Goal: Task Accomplishment & Management: Complete application form

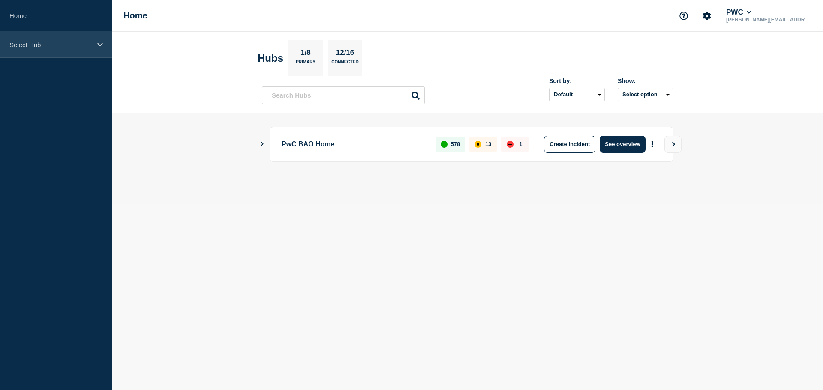
click at [77, 40] on div "Select Hub" at bounding box center [56, 45] width 112 height 26
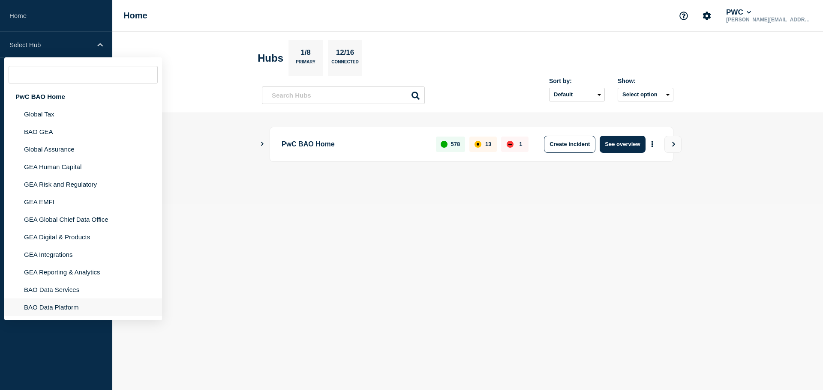
click at [71, 304] on li "BAO Data Platform" at bounding box center [83, 308] width 158 height 18
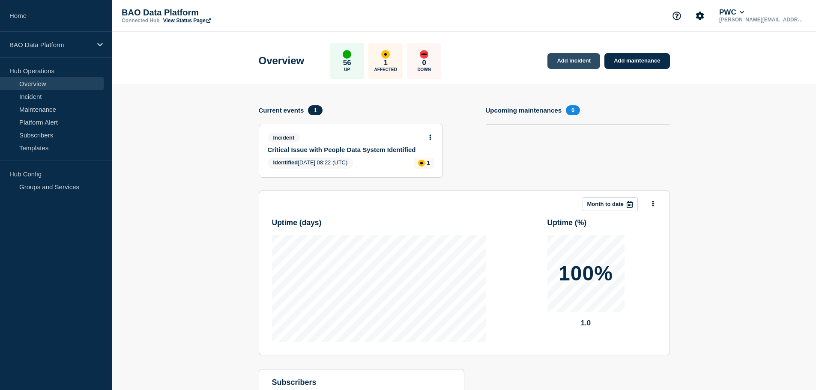
click at [583, 59] on link "Add incident" at bounding box center [573, 61] width 53 height 16
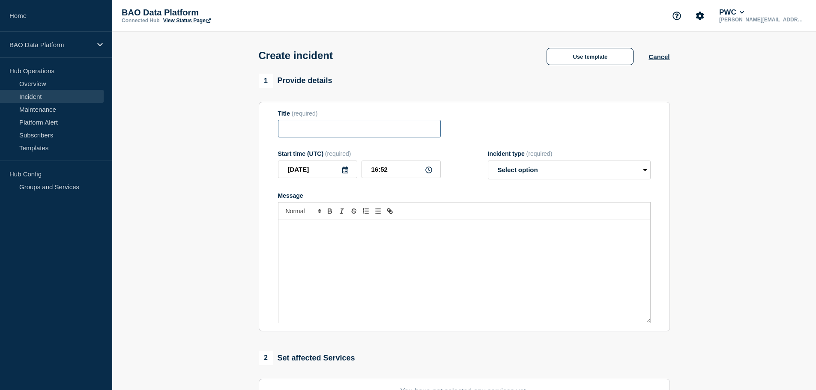
click at [311, 127] on input "Title" at bounding box center [359, 129] width 163 height 18
click at [287, 130] on input "Workbench EU Prod" at bounding box center [359, 129] width 163 height 18
type input "Workbench EU Prod"
click at [38, 96] on link "Incident" at bounding box center [52, 96] width 104 height 13
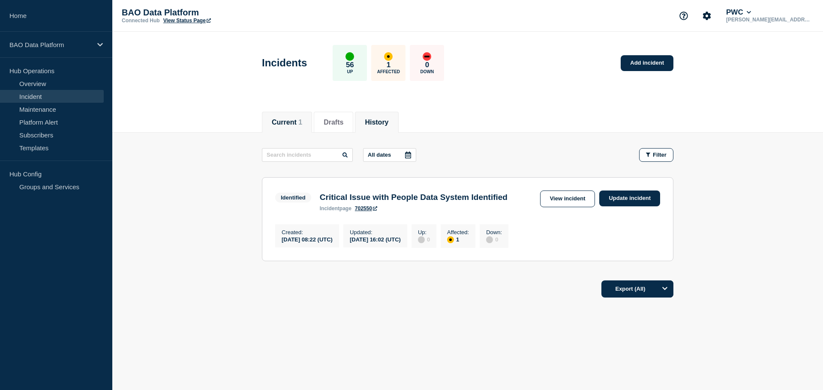
click at [383, 121] on button "History" at bounding box center [377, 123] width 24 height 8
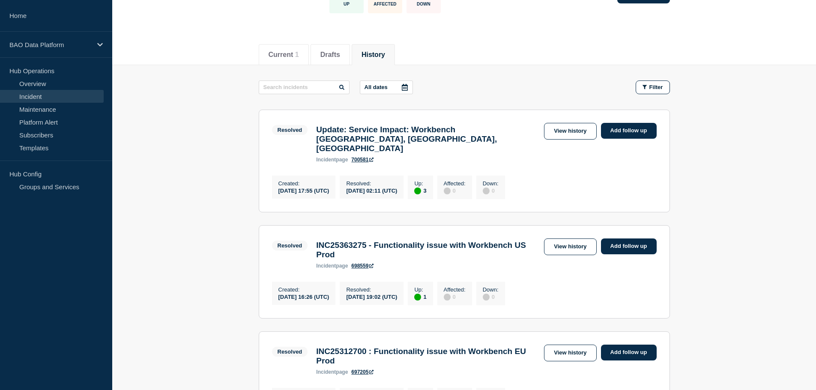
scroll to position [86, 0]
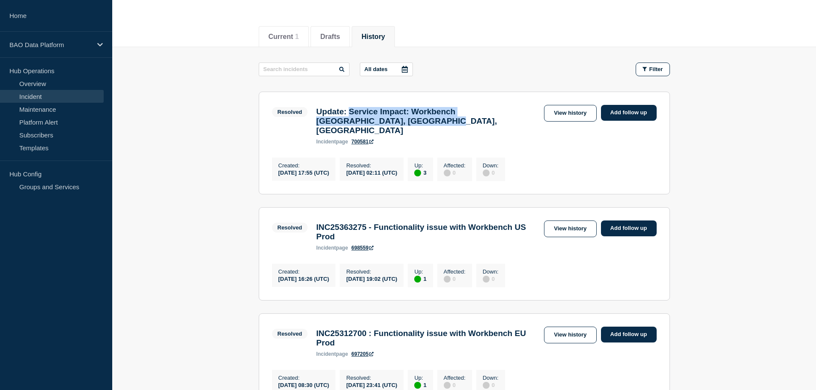
drag, startPoint x: 356, startPoint y: 111, endPoint x: 452, endPoint y: 121, distance: 97.3
click at [452, 121] on h3 "Update: Service Impact: Workbench [GEOGRAPHIC_DATA], [GEOGRAPHIC_DATA], [GEOGRA…" at bounding box center [428, 121] width 224 height 28
copy h3 "Service Impact: Workbench [GEOGRAPHIC_DATA], [GEOGRAPHIC_DATA], [GEOGRAPHIC_DAT…"
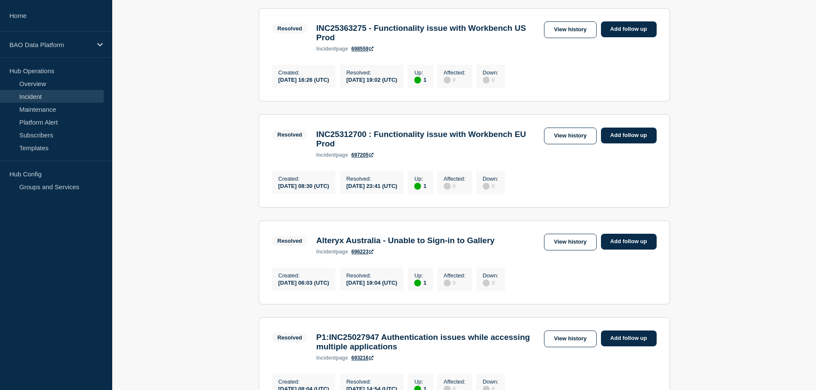
scroll to position [300, 0]
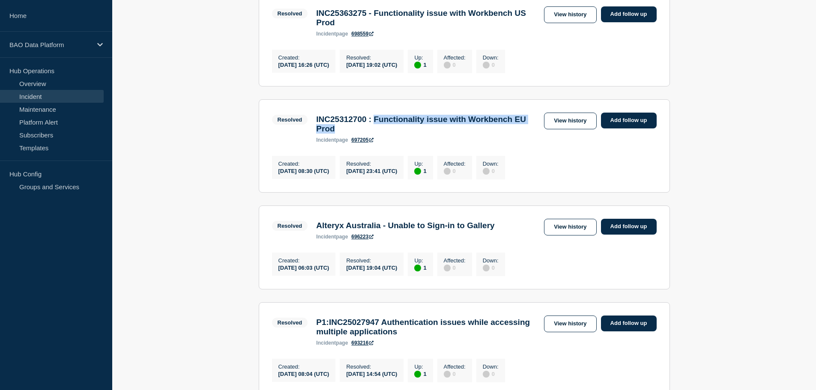
drag, startPoint x: 386, startPoint y: 122, endPoint x: 446, endPoint y: 128, distance: 60.3
click at [446, 128] on h3 "INC25312700 : Functionality issue with Workbench EU Prod" at bounding box center [428, 124] width 224 height 19
copy h3 "Functionality issue with Workbench EU Prod"
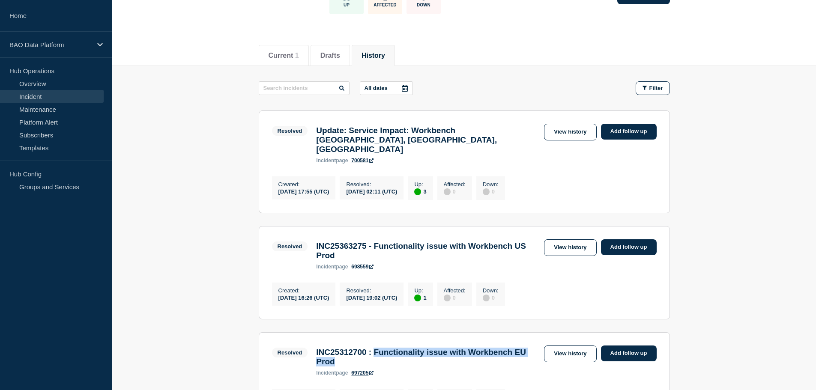
scroll to position [0, 0]
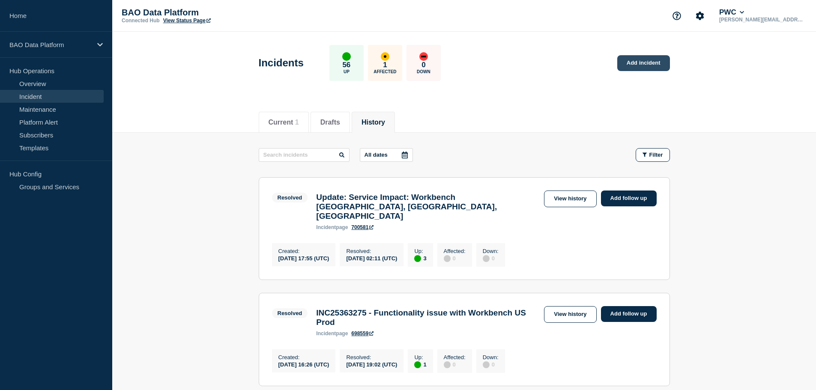
click at [647, 60] on link "Add incident" at bounding box center [643, 63] width 53 height 16
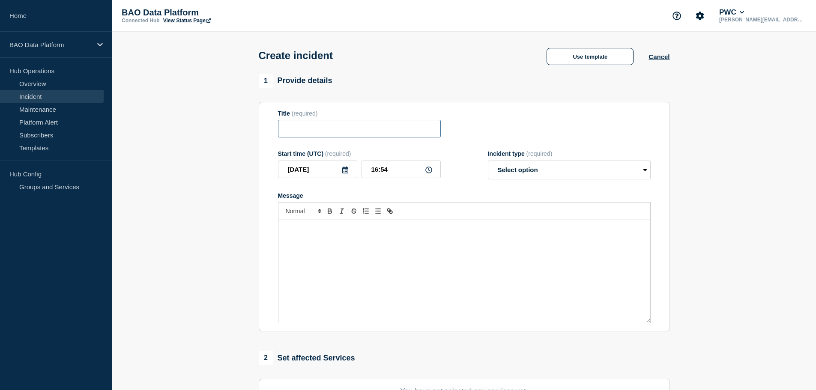
click at [321, 126] on input "Title" at bounding box center [359, 129] width 163 height 18
paste input "Functionality issue with Workbench EU Prod"
click at [281, 130] on input "Functionality issue with Workbench EU Prod" at bounding box center [359, 129] width 163 height 18
click at [403, 132] on input "Service Impact: Functionality issue with Workbench EU Prod" at bounding box center [359, 129] width 163 height 18
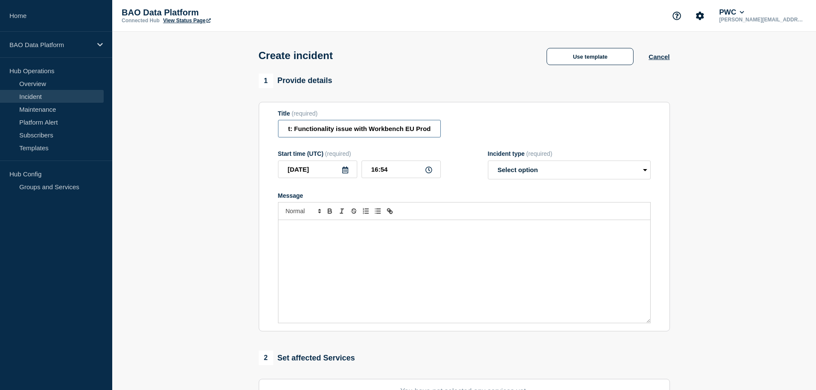
drag, startPoint x: 417, startPoint y: 130, endPoint x: 446, endPoint y: 133, distance: 29.2
click at [446, 133] on div "Title (required) Service Impact: Functionality issue with Workbench EU Prod" at bounding box center [464, 124] width 373 height 28
type input "Service Impact: Functionality issue with Workbench EU Region"
click at [304, 237] on div "Message" at bounding box center [464, 271] width 372 height 103
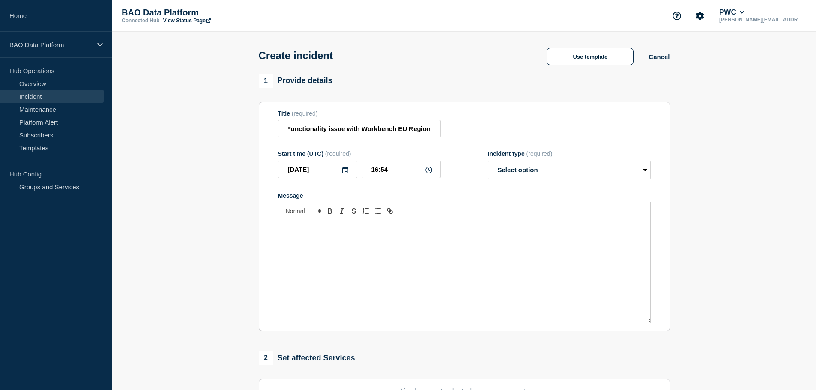
scroll to position [0, 0]
click at [530, 171] on select "Select option Investigating Identified Monitoring" at bounding box center [569, 170] width 163 height 19
select select "investigating"
click at [488, 162] on select "Select option Investigating Identified Monitoring" at bounding box center [569, 170] width 163 height 19
click at [341, 237] on div "Message" at bounding box center [464, 271] width 372 height 103
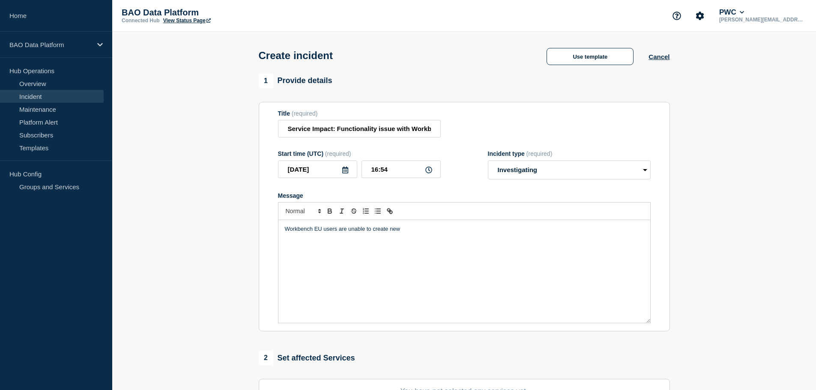
click at [338, 231] on p "Workbench EU users are unable to create new" at bounding box center [464, 229] width 359 height 8
drag, startPoint x: 387, startPoint y: 232, endPoint x: 404, endPoint y: 231, distance: 17.1
click at [387, 232] on p "Workbench EU users when attempting to are unable to create new" at bounding box center [464, 229] width 359 height 8
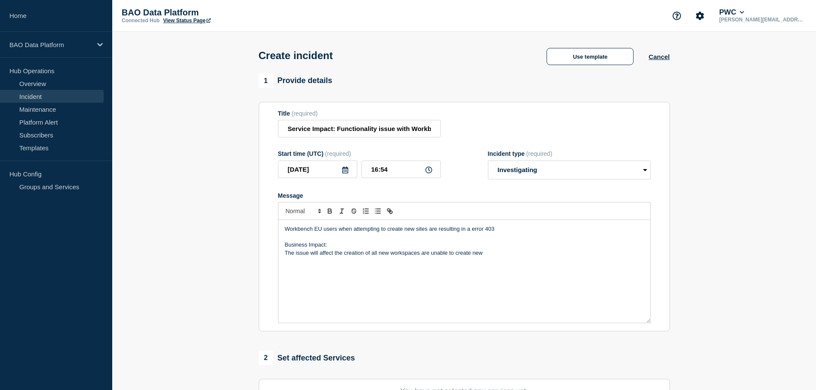
click at [372, 257] on p "The issue will affect the creation of all new workspaces are unable to create n…" at bounding box center [464, 253] width 359 height 8
click at [414, 255] on p "The issue will affect the creation of new workspaces are unable to create new" at bounding box center [464, 253] width 359 height 8
drag, startPoint x: 443, startPoint y: 254, endPoint x: 283, endPoint y: 255, distance: 160.6
click at [283, 255] on div "Workbench EU users when attempting to create new sites are resulting in a error…" at bounding box center [464, 271] width 372 height 103
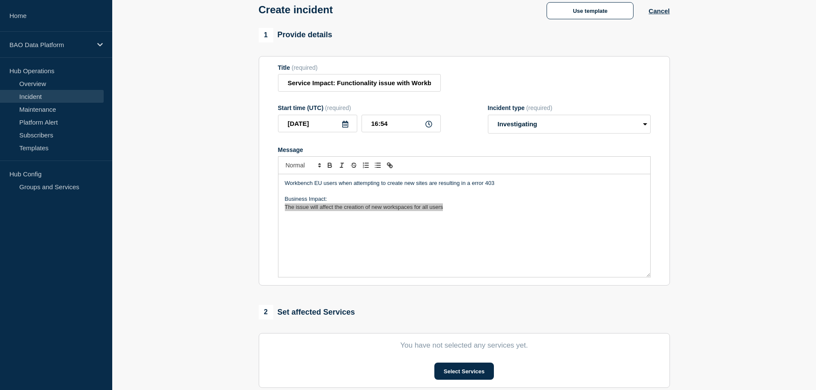
scroll to position [86, 0]
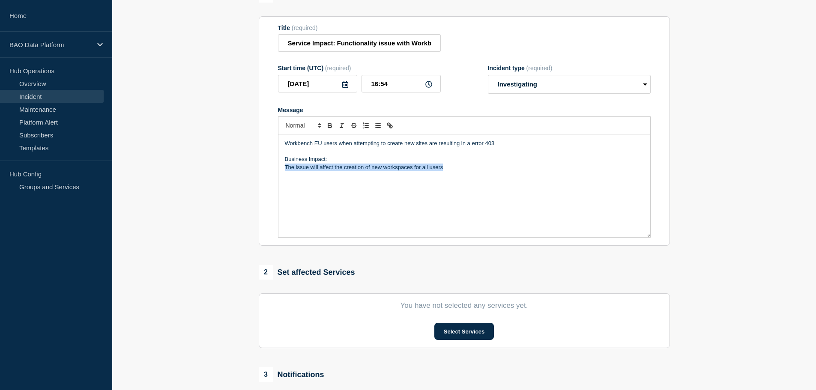
click at [449, 170] on p "The issue will affect the creation of new workspaces for all users" at bounding box center [464, 168] width 359 height 8
drag, startPoint x: 329, startPoint y: 161, endPoint x: 281, endPoint y: 158, distance: 47.2
click at [281, 158] on div "Workbench EU users when attempting to create new sites are resulting in a error…" at bounding box center [464, 186] width 372 height 103
click at [329, 128] on icon "Toggle bold text" at bounding box center [329, 127] width 3 height 2
click at [333, 174] on div "Workbench EU users when attempting to create new sites are resulting in a error…" at bounding box center [464, 186] width 372 height 103
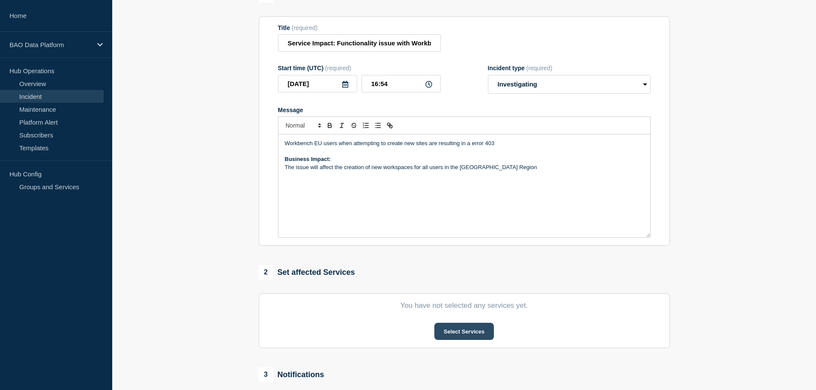
click at [472, 335] on button "Select Services" at bounding box center [464, 331] width 60 height 17
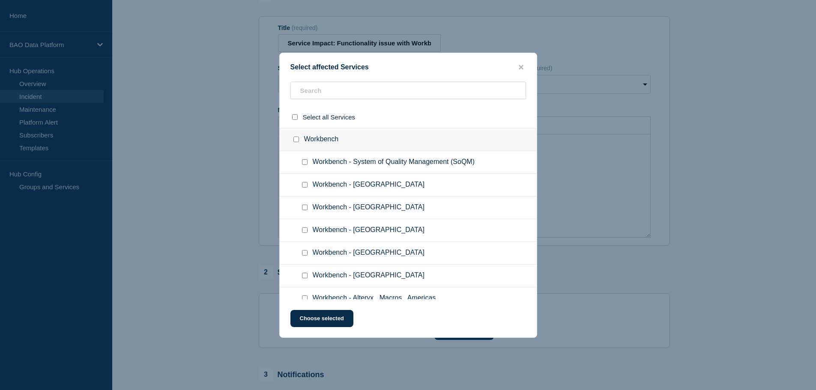
click at [304, 254] on input "Workbench - Europe checkbox" at bounding box center [305, 253] width 6 height 6
checkbox input "true"
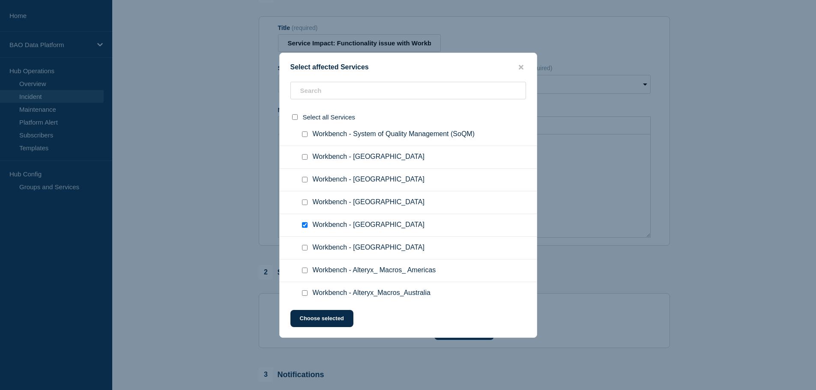
scroll to position [43, 0]
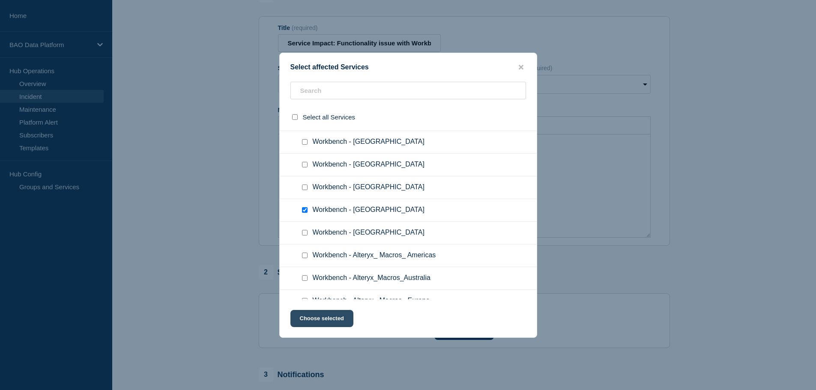
click at [325, 319] on button "Choose selected" at bounding box center [321, 318] width 63 height 17
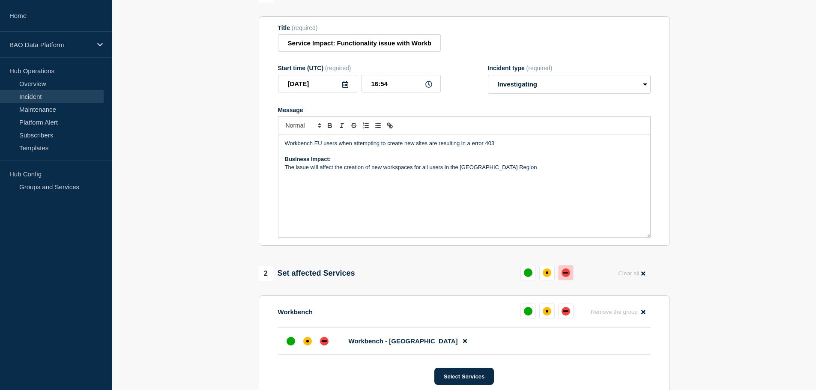
click at [567, 274] on div "down" at bounding box center [565, 273] width 5 height 2
click at [544, 274] on div "affected" at bounding box center [543, 273] width 3 height 3
click at [309, 343] on div "affected" at bounding box center [307, 341] width 9 height 9
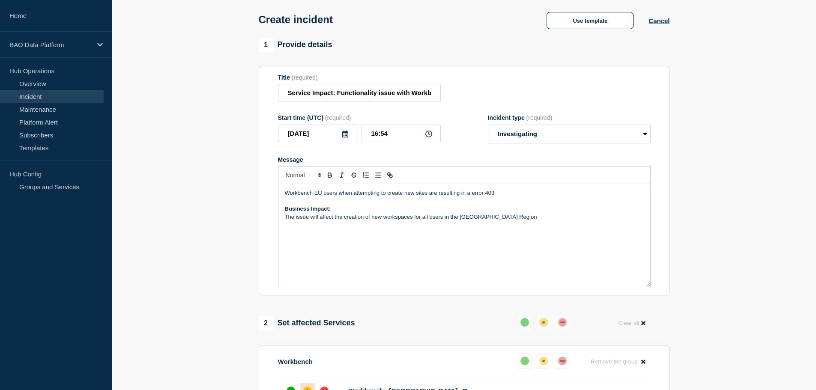
scroll to position [0, 0]
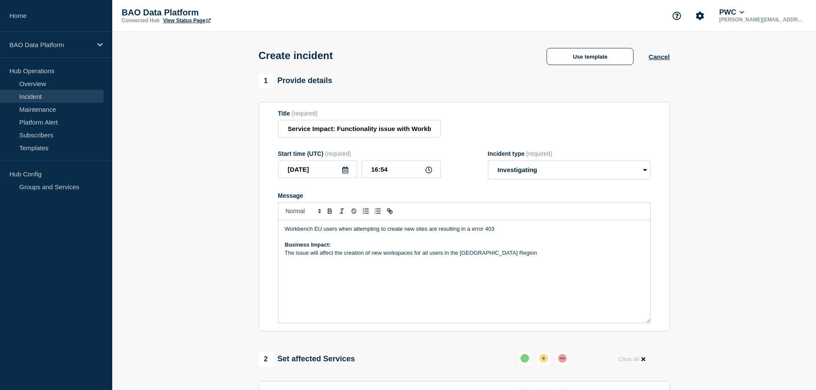
click at [493, 256] on p "The issue will affect the creation of new workspaces for all users in the [GEOG…" at bounding box center [464, 253] width 359 height 8
click at [493, 257] on p "The issue will affect the creation of new workspaces for all users in the [GEOG…" at bounding box center [464, 253] width 359 height 8
click at [468, 232] on p "Workbench EU users when attempting to create new sites are resulting in a error…" at bounding box center [464, 229] width 359 height 8
click at [473, 230] on p "Workbench EU users when attempting to create new sites are resulting in a error…" at bounding box center [464, 229] width 359 height 8
click at [469, 230] on p "Workbench EU users when attempting to create new sites are resulting in a error…" at bounding box center [464, 229] width 359 height 8
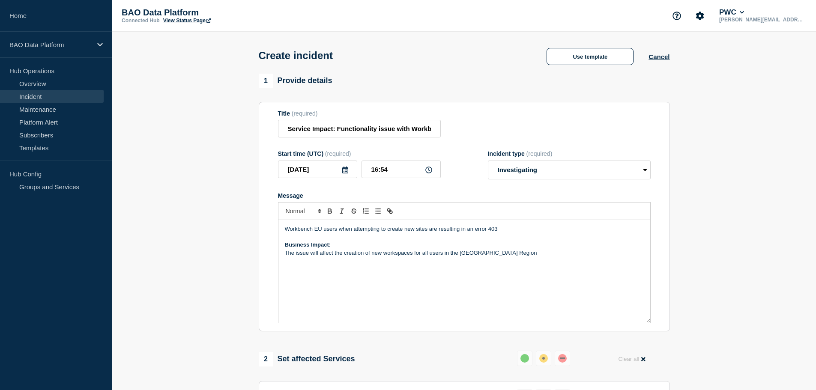
click at [515, 233] on p "Workbench EU users when attempting to create new sites are resulting in an erro…" at bounding box center [464, 229] width 359 height 8
click at [494, 257] on p "The issue will affect the creation of new workspaces for all users in the [GEOG…" at bounding box center [464, 253] width 359 height 8
click at [430, 230] on p "Workbench EU users when attempting to create new sites are resulting in an erro…" at bounding box center [464, 229] width 359 height 8
click at [338, 231] on p "Workbench EU users when attempting to create new sites may experience delays or…" at bounding box center [464, 229] width 359 height 8
click at [339, 231] on p "Workbench EU users not all when attempting to create new sites may experience d…" at bounding box center [464, 229] width 359 height 8
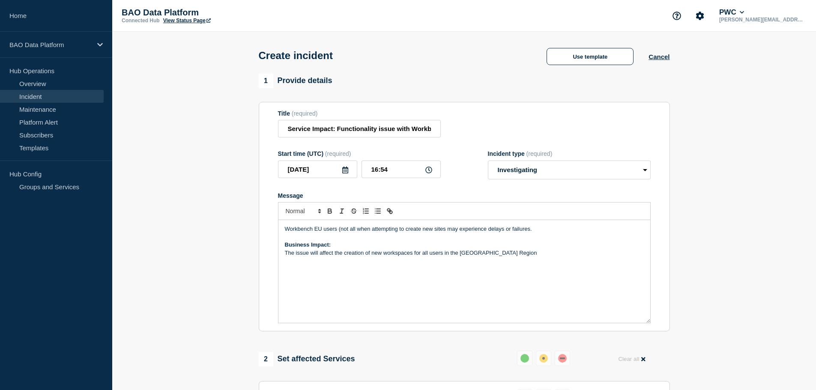
click at [356, 230] on p "Workbench EU users (not all when attempting to create new sites may experience …" at bounding box center [464, 229] width 359 height 8
click at [415, 255] on p "The issue will affect the creation of new workspaces for all users in the [GEOG…" at bounding box center [464, 253] width 359 height 8
click at [353, 262] on p "This only affects the EU repion and does not impact any functions in exitsting …" at bounding box center [464, 261] width 359 height 8
click at [424, 263] on p "This only affects the EU region and does not impact any functions in existing s…" at bounding box center [464, 261] width 359 height 8
click at [481, 263] on p "This only affects the EU region and does not impact any other business function…" at bounding box center [464, 261] width 359 height 8
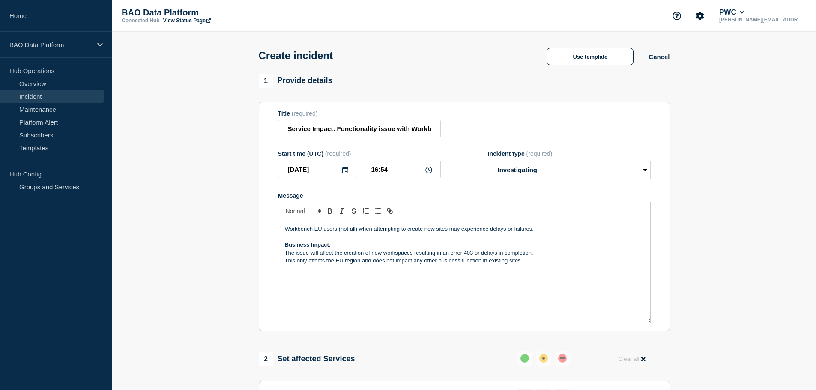
click at [525, 264] on p "This only affects the EU region and does not impact any other business function…" at bounding box center [464, 261] width 359 height 8
click at [296, 278] on p "The team is troubleshooting and" at bounding box center [464, 277] width 359 height 8
drag, startPoint x: 367, startPoint y: 282, endPoint x: 281, endPoint y: 282, distance: 86.1
click at [281, 282] on div "Workbench EU users (not all) when attempting to create new sites may experience…" at bounding box center [464, 271] width 372 height 103
click at [285, 252] on p "The issue will affect the creation of new workspaces resulting in an error 403 …" at bounding box center [464, 253] width 359 height 8
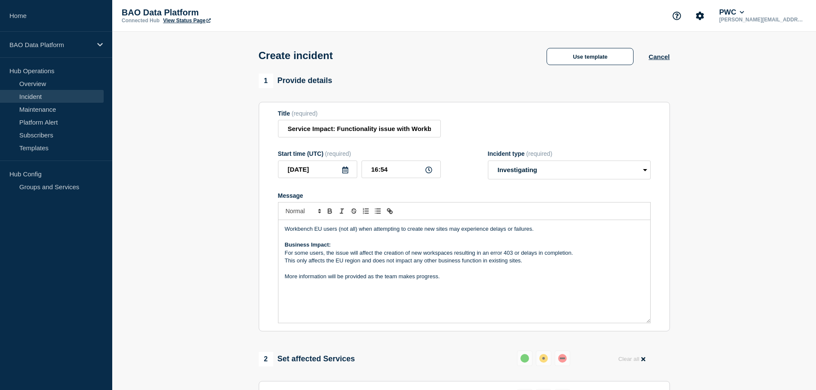
click at [483, 264] on p "This only affects the EU region and does not impact any other business function…" at bounding box center [464, 261] width 359 height 8
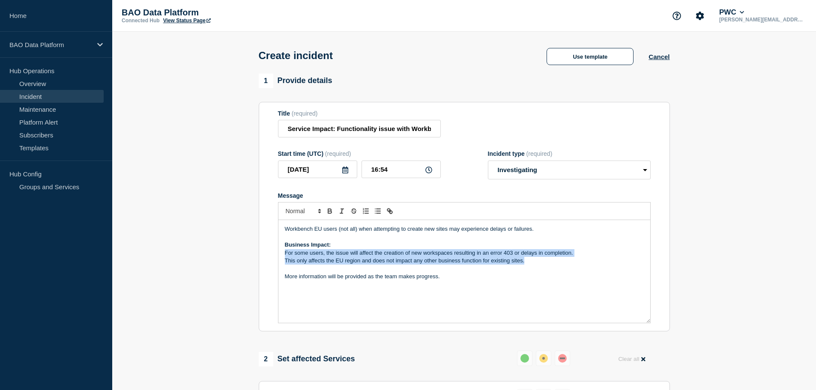
drag, startPoint x: 531, startPoint y: 266, endPoint x: 275, endPoint y: 256, distance: 256.4
click at [275, 256] on section "Title (required) Service Impact: Functionality issue with Workbench EU Region S…" at bounding box center [464, 217] width 411 height 230
copy div "For some users, the issue will affect the creation of new workspaces resulting …"
click at [296, 257] on p "For some users, the issue will affect the creation of new workspaces resulting …" at bounding box center [464, 253] width 359 height 8
drag, startPoint x: 285, startPoint y: 256, endPoint x: 527, endPoint y: 264, distance: 242.2
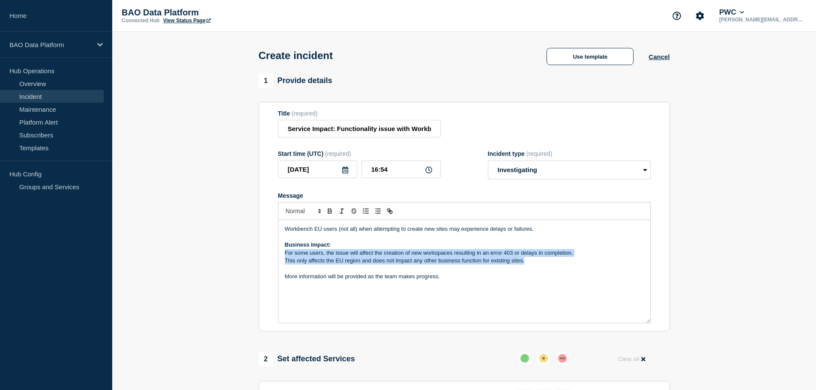
click at [527, 264] on div "Workbench EU users (not all) when attempting to create new sites may experience…" at bounding box center [464, 271] width 372 height 103
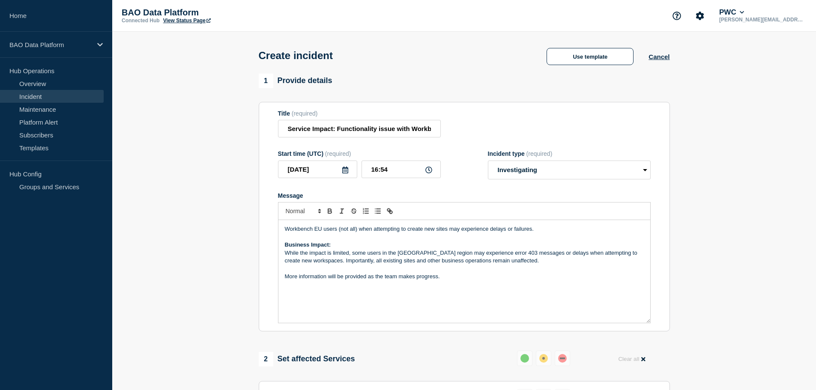
click at [349, 254] on p "While the impact is limited, some users in the [GEOGRAPHIC_DATA] region may exp…" at bounding box center [464, 257] width 359 height 16
click at [469, 288] on p "Message" at bounding box center [464, 285] width 359 height 8
click at [377, 132] on input "Service Impact: Functionality issue with Workbench EU Region" at bounding box center [359, 129] width 163 height 18
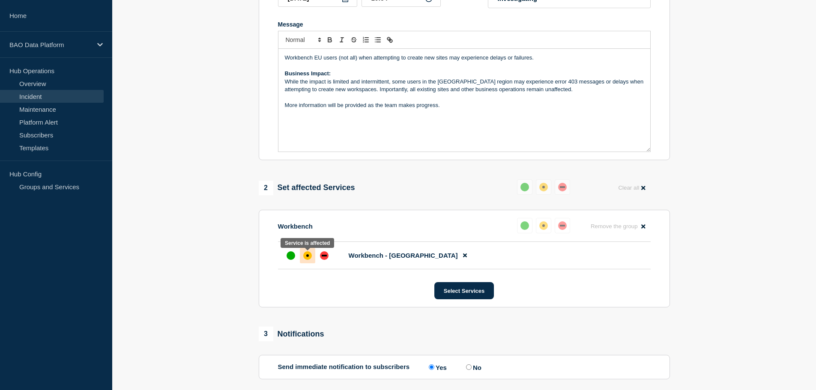
click at [309, 257] on div "affected" at bounding box center [307, 255] width 9 height 9
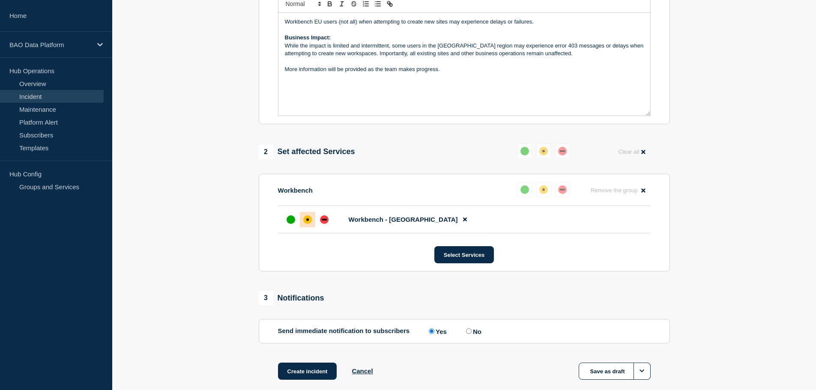
scroll to position [255, 0]
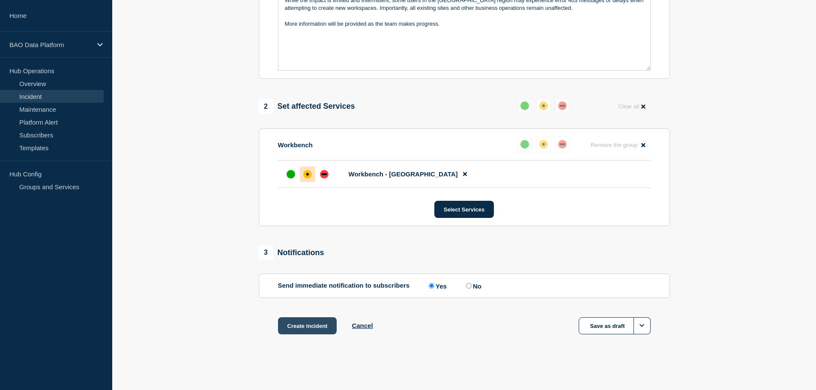
click at [308, 326] on button "Create incident" at bounding box center [307, 325] width 59 height 17
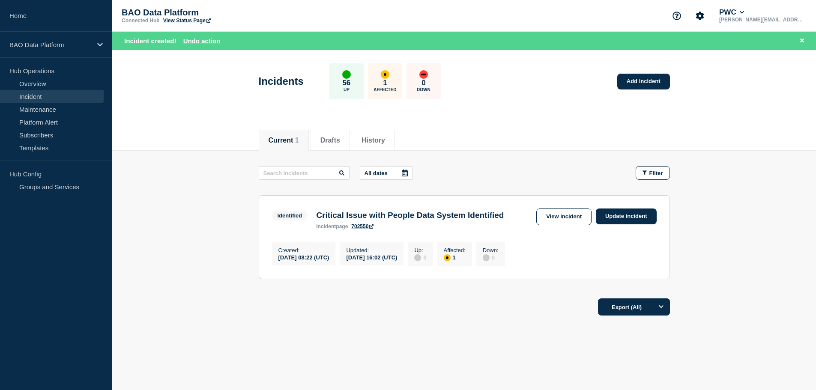
click at [188, 21] on link "View Status Page" at bounding box center [187, 21] width 48 height 6
click at [191, 19] on link "View Status Page" at bounding box center [187, 21] width 48 height 6
